Goal: Transaction & Acquisition: Obtain resource

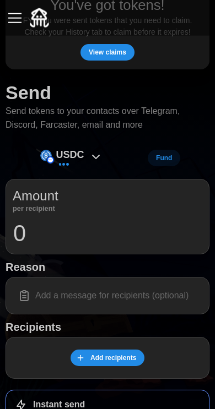
scroll to position [89, 0]
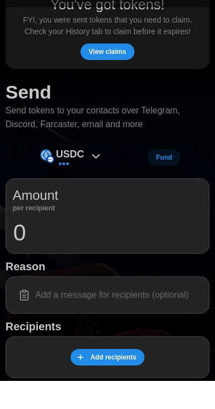
click at [129, 72] on button "View claims" at bounding box center [107, 80] width 54 height 17
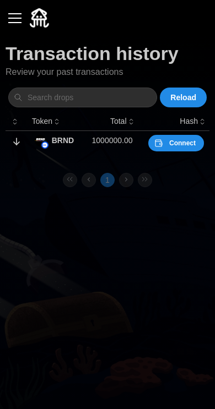
click at [180, 138] on span "Connect" at bounding box center [182, 142] width 26 height 15
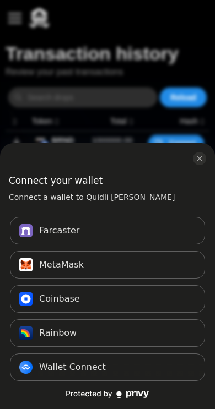
click at [141, 234] on button "Farcaster Connect" at bounding box center [107, 231] width 195 height 28
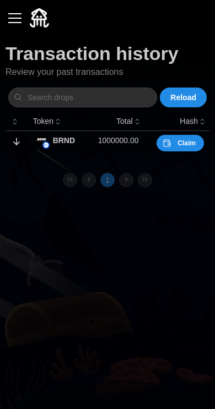
click at [173, 146] on span "Claim" at bounding box center [179, 142] width 34 height 15
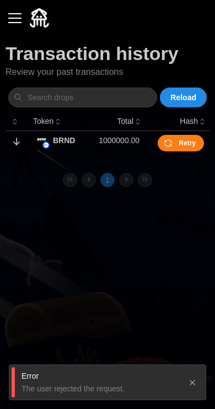
click at [176, 130] on td "Retry" at bounding box center [177, 142] width 64 height 25
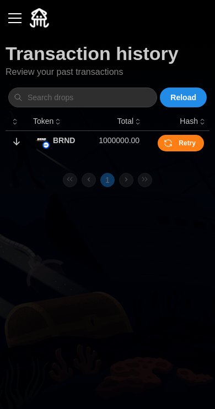
click at [175, 130] on td "Retry" at bounding box center [177, 142] width 64 height 25
click at [15, 17] on button "button" at bounding box center [15, 18] width 19 height 19
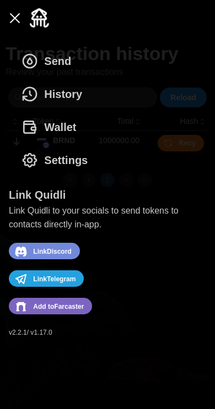
click at [70, 126] on span "Wallet" at bounding box center [60, 127] width 32 height 32
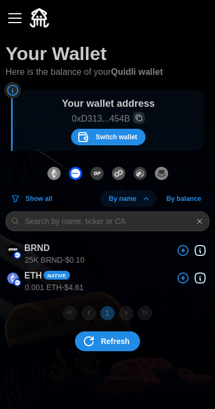
click at [121, 347] on span "Refresh" at bounding box center [115, 341] width 29 height 19
click at [12, 10] on button "button" at bounding box center [15, 18] width 19 height 19
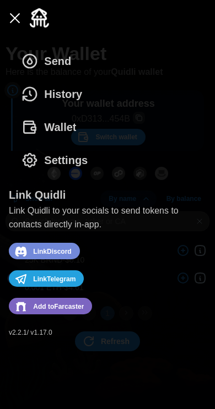
click at [107, 64] on div "Send History Wallet Settings" at bounding box center [107, 111] width 197 height 132
click at [82, 93] on span "History" at bounding box center [63, 94] width 38 height 32
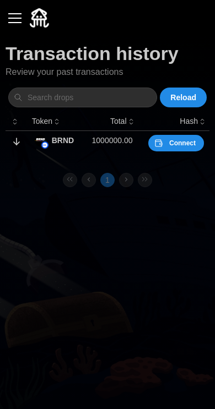
click at [151, 138] on button "Connect" at bounding box center [176, 143] width 56 height 17
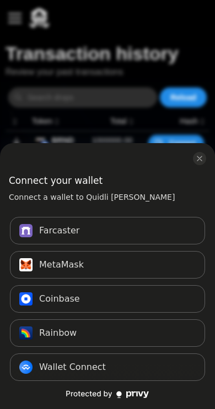
click at [140, 267] on button "MetaMask Connect" at bounding box center [107, 265] width 195 height 28
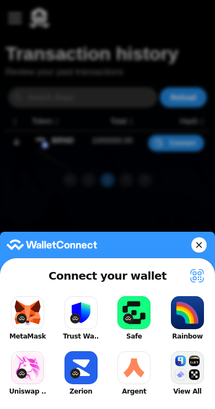
click at [28, 316] on button "MetaMask" at bounding box center [28, 318] width 44 height 50
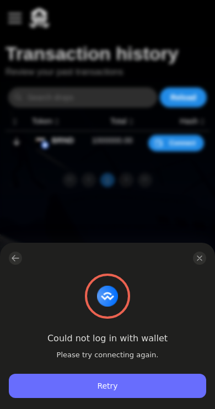
click at [114, 344] on h3 "Could not log in with wallet" at bounding box center [107, 338] width 120 height 13
click at [148, 381] on button "Retry" at bounding box center [107, 386] width 197 height 24
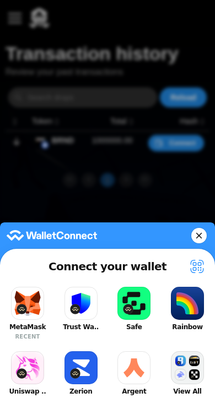
click at [34, 297] on button "MetaMask RECENT" at bounding box center [28, 313] width 44 height 59
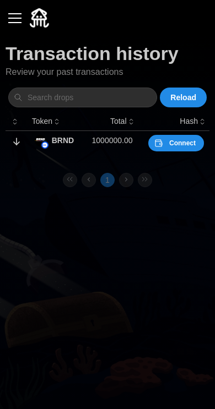
click at [178, 149] on span "Connect" at bounding box center [182, 142] width 26 height 15
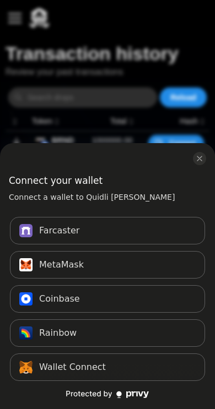
click at [145, 274] on button "MetaMask Connect" at bounding box center [107, 265] width 195 height 28
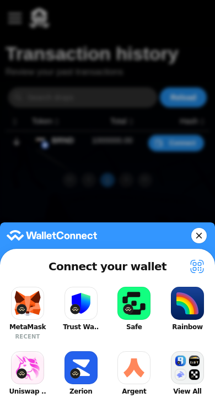
click at [24, 296] on button "MetaMask RECENT" at bounding box center [28, 313] width 44 height 59
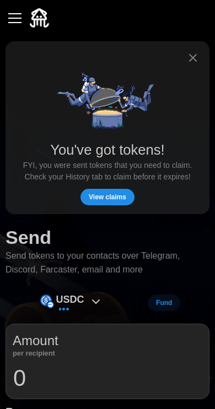
click at [105, 198] on span "View claims" at bounding box center [107, 196] width 37 height 15
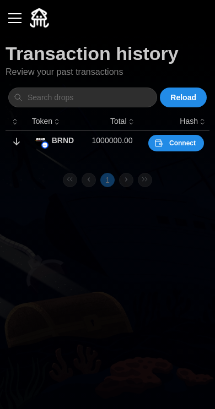
click at [173, 141] on span "Connect" at bounding box center [182, 142] width 26 height 15
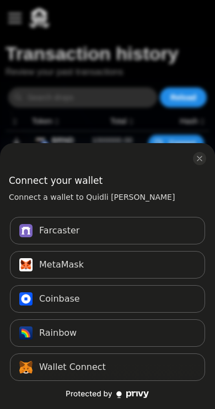
click at [137, 235] on button "Farcaster Connect" at bounding box center [107, 231] width 195 height 28
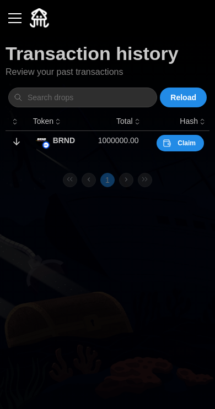
click at [186, 144] on span "Claim" at bounding box center [186, 142] width 18 height 15
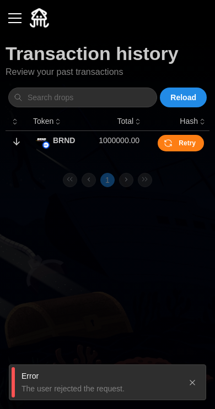
click at [17, 10] on button "button" at bounding box center [15, 18] width 19 height 19
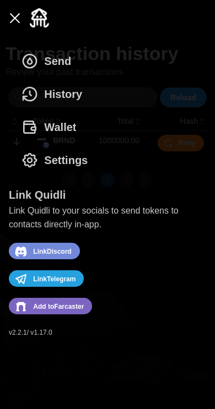
click at [48, 158] on span "Settings" at bounding box center [65, 160] width 43 height 32
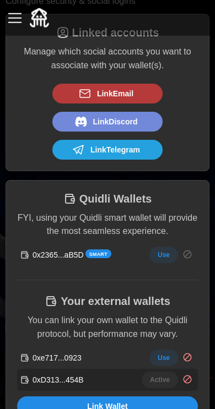
scroll to position [70, 0]
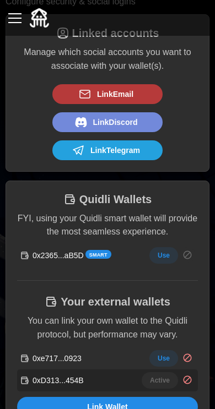
click at [163, 251] on span "Use" at bounding box center [163, 255] width 12 height 15
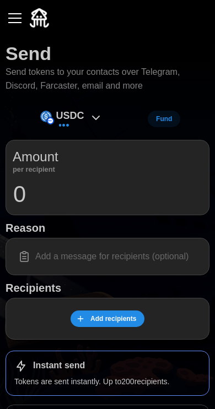
click at [22, 22] on button "button" at bounding box center [15, 18] width 19 height 19
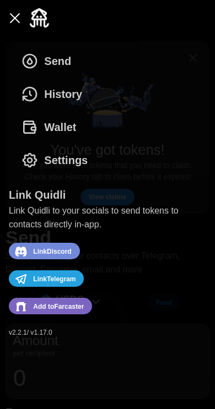
click at [47, 125] on span "Wallet" at bounding box center [60, 127] width 32 height 32
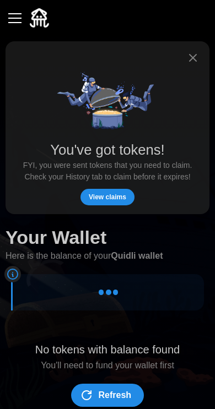
click at [14, 18] on div "button" at bounding box center [14, 18] width 13 height 1
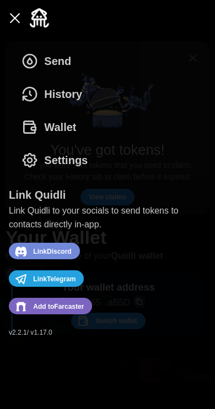
click at [50, 157] on span "Settings" at bounding box center [65, 160] width 43 height 32
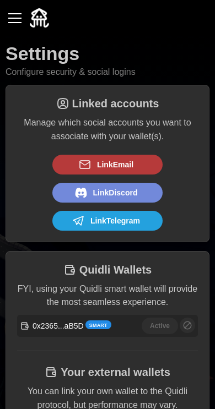
click at [23, 25] on button "button" at bounding box center [15, 18] width 19 height 19
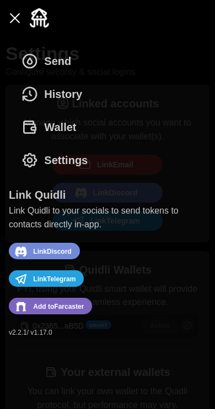
click at [53, 102] on span "History" at bounding box center [63, 94] width 38 height 32
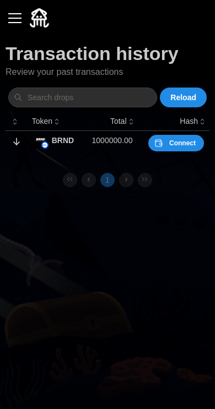
click at [178, 140] on span "Connect" at bounding box center [182, 142] width 26 height 15
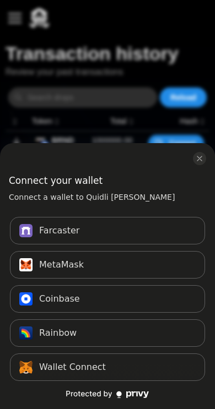
click at [163, 241] on button "Farcaster Connect" at bounding box center [107, 231] width 195 height 28
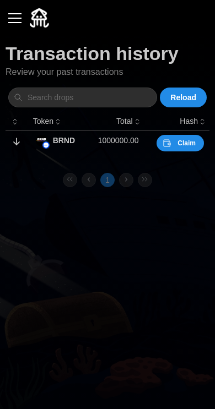
click at [186, 144] on span "Claim" at bounding box center [186, 142] width 18 height 15
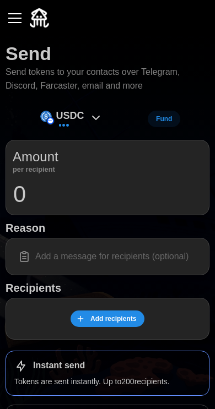
click at [19, 17] on button "button" at bounding box center [15, 18] width 19 height 19
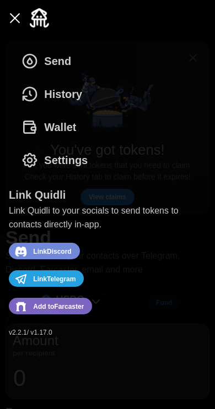
click at [74, 97] on span "History" at bounding box center [63, 94] width 38 height 32
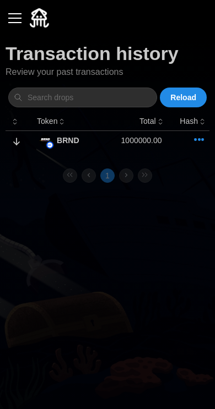
click at [197, 135] on span at bounding box center [199, 140] width 10 height 10
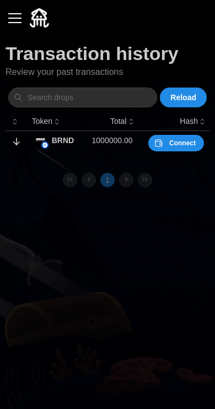
click at [188, 144] on span "Connect" at bounding box center [182, 142] width 26 height 15
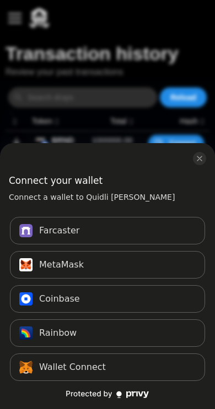
click at [130, 336] on button "Rainbow Connect" at bounding box center [107, 333] width 195 height 28
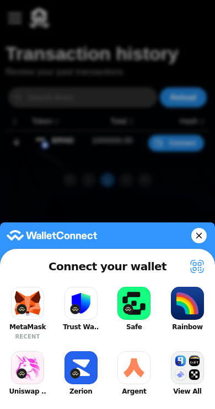
click at [189, 316] on button "Rainbow" at bounding box center [187, 313] width 44 height 59
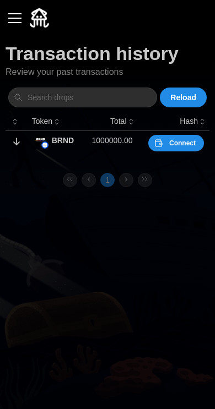
click at [179, 140] on span "Connect" at bounding box center [182, 142] width 26 height 15
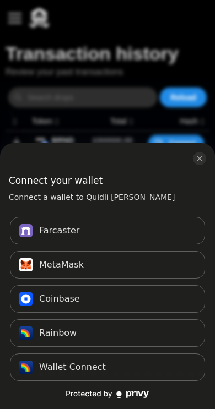
click at [204, 153] on div "log in or sign up" at bounding box center [199, 158] width 13 height 13
click at [190, 160] on div "log in or sign up" at bounding box center [156, 158] width 98 height 13
click at [195, 156] on icon "close modal" at bounding box center [199, 158] width 9 height 9
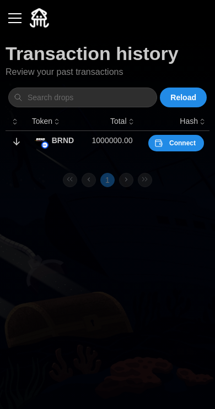
click at [186, 146] on span "Connect" at bounding box center [182, 142] width 26 height 15
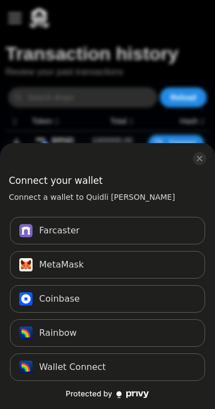
click at [127, 336] on button "Rainbow Connect" at bounding box center [107, 333] width 195 height 28
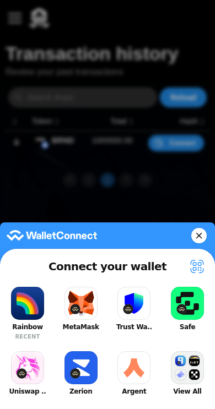
click at [36, 314] on button "Rainbow RECENT" at bounding box center [28, 313] width 44 height 59
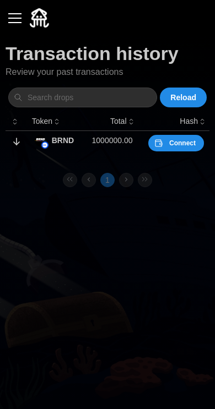
click at [191, 142] on span "Connect" at bounding box center [182, 142] width 26 height 15
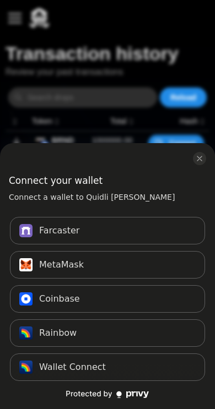
click at [199, 159] on icon "close modal" at bounding box center [199, 158] width 9 height 9
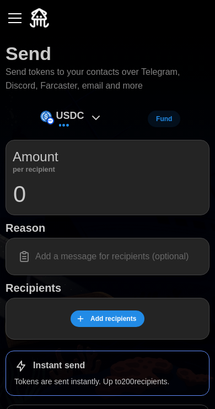
click at [18, 9] on button "button" at bounding box center [15, 18] width 19 height 19
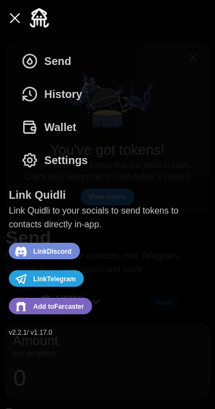
click at [76, 308] on span "Add to [GEOGRAPHIC_DATA]" at bounding box center [58, 306] width 51 height 14
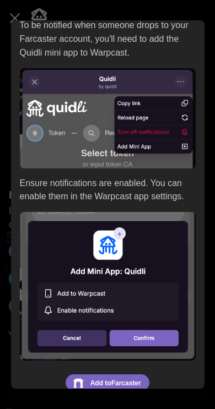
scroll to position [50, 0]
click at [132, 376] on span "Add to [GEOGRAPHIC_DATA]" at bounding box center [115, 383] width 51 height 14
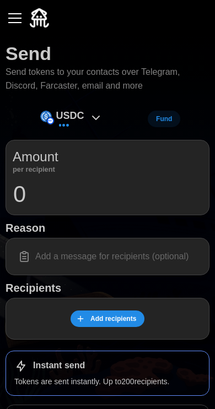
click at [19, 10] on button "button" at bounding box center [15, 18] width 19 height 19
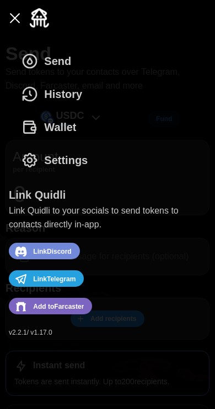
click at [79, 97] on span "History" at bounding box center [63, 94] width 38 height 32
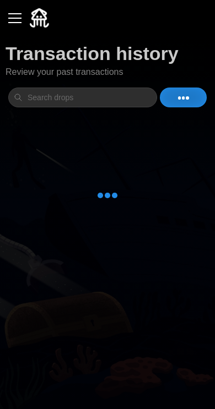
click at [22, 9] on button "button" at bounding box center [15, 18] width 19 height 19
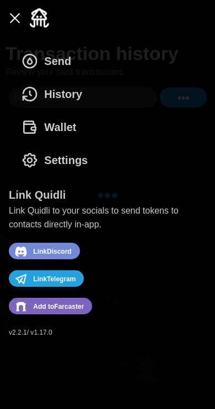
click at [76, 137] on span "Wallet" at bounding box center [60, 127] width 32 height 32
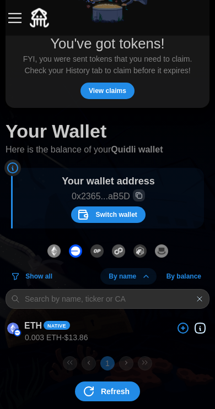
scroll to position [111, 0]
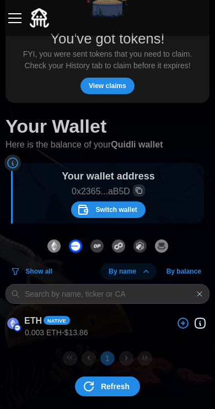
click at [106, 88] on span "View claims" at bounding box center [107, 85] width 37 height 15
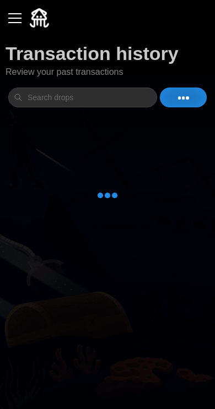
click at [15, 10] on button "button" at bounding box center [15, 18] width 19 height 19
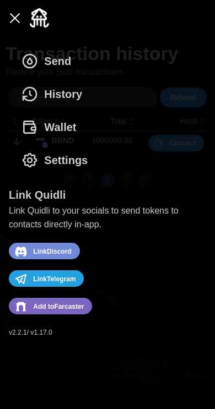
click at [76, 169] on span "Settings" at bounding box center [65, 160] width 43 height 32
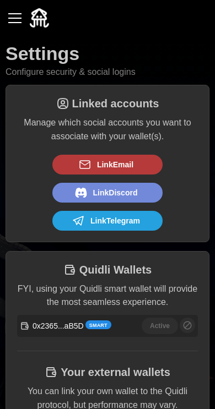
click at [18, 20] on button "button" at bounding box center [15, 18] width 19 height 19
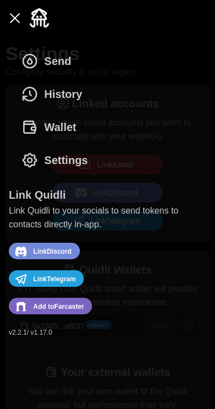
click at [87, 82] on button "History" at bounding box center [54, 94] width 91 height 33
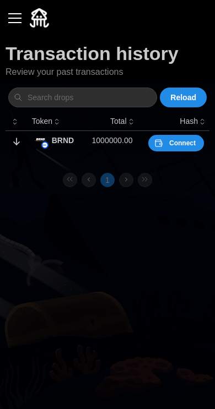
click at [182, 143] on span "Connect" at bounding box center [182, 142] width 26 height 15
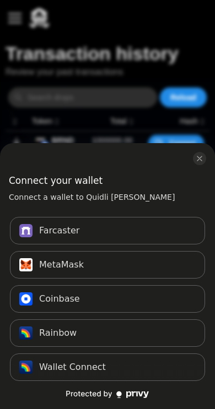
click at [138, 232] on button "Farcaster Connect" at bounding box center [107, 231] width 195 height 28
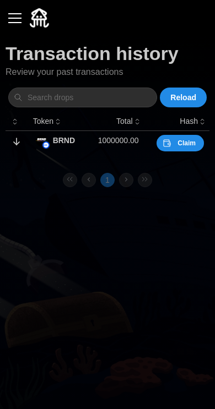
click at [179, 149] on span "Claim" at bounding box center [186, 142] width 18 height 15
click at [177, 149] on span "Retry" at bounding box center [179, 142] width 32 height 15
